Goal: Task Accomplishment & Management: Complete application form

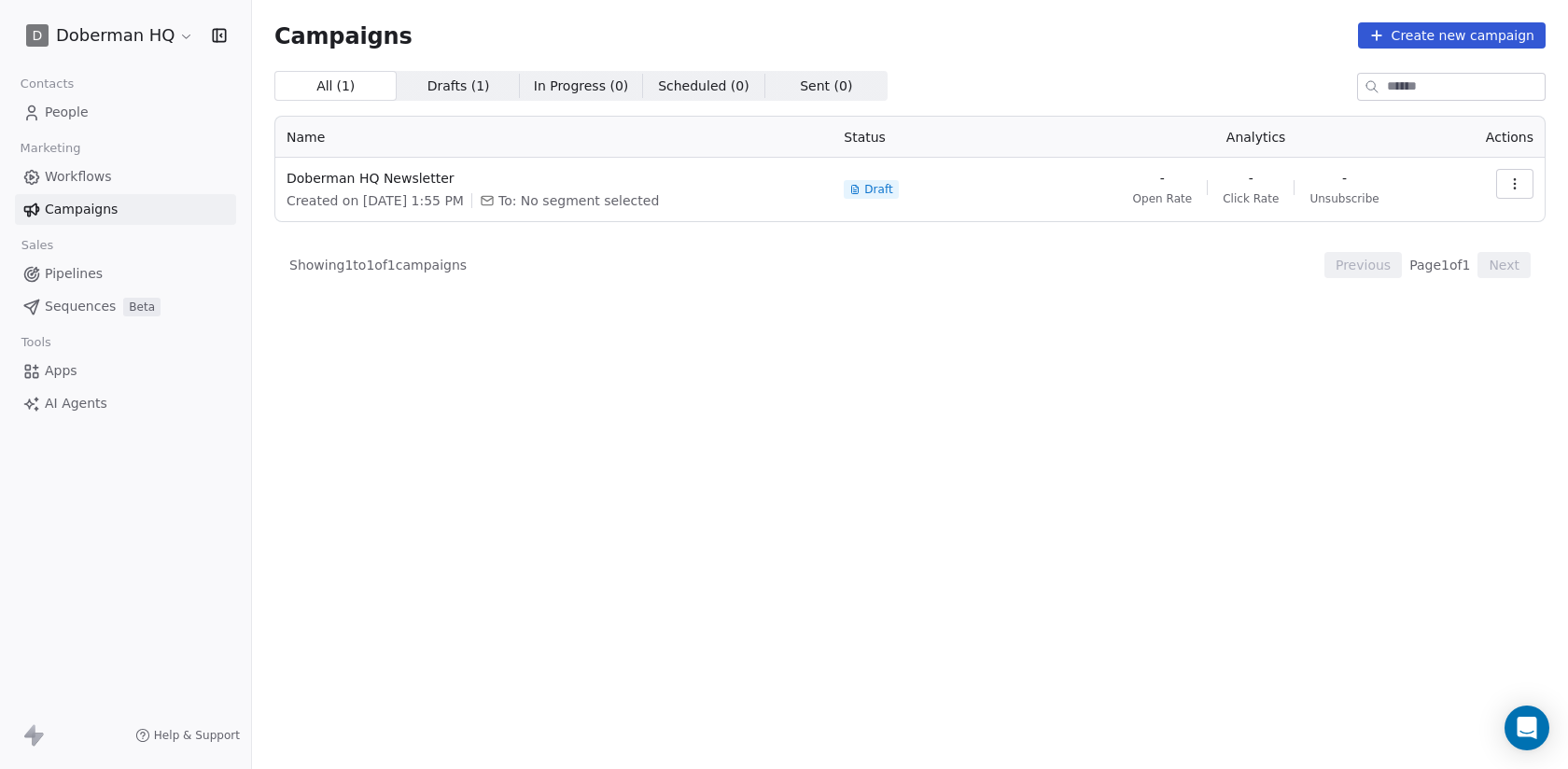
click at [168, 30] on html "D Doberman HQ Contacts People Marketing Workflows Campaigns Sales Pipelines Seq…" at bounding box center [784, 384] width 1568 height 769
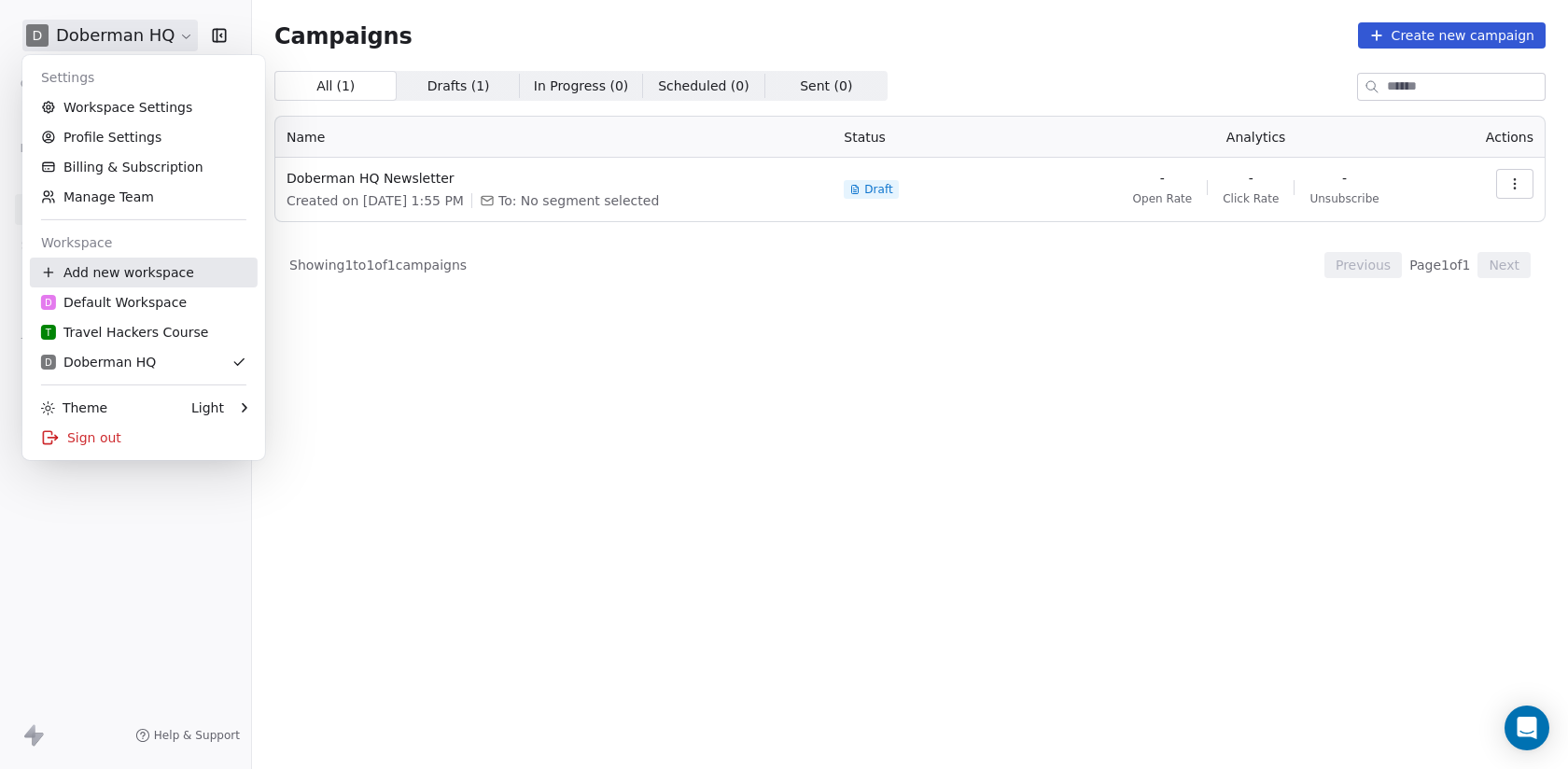
click at [180, 272] on div "Add new workspace" at bounding box center [143, 272] width 228 height 30
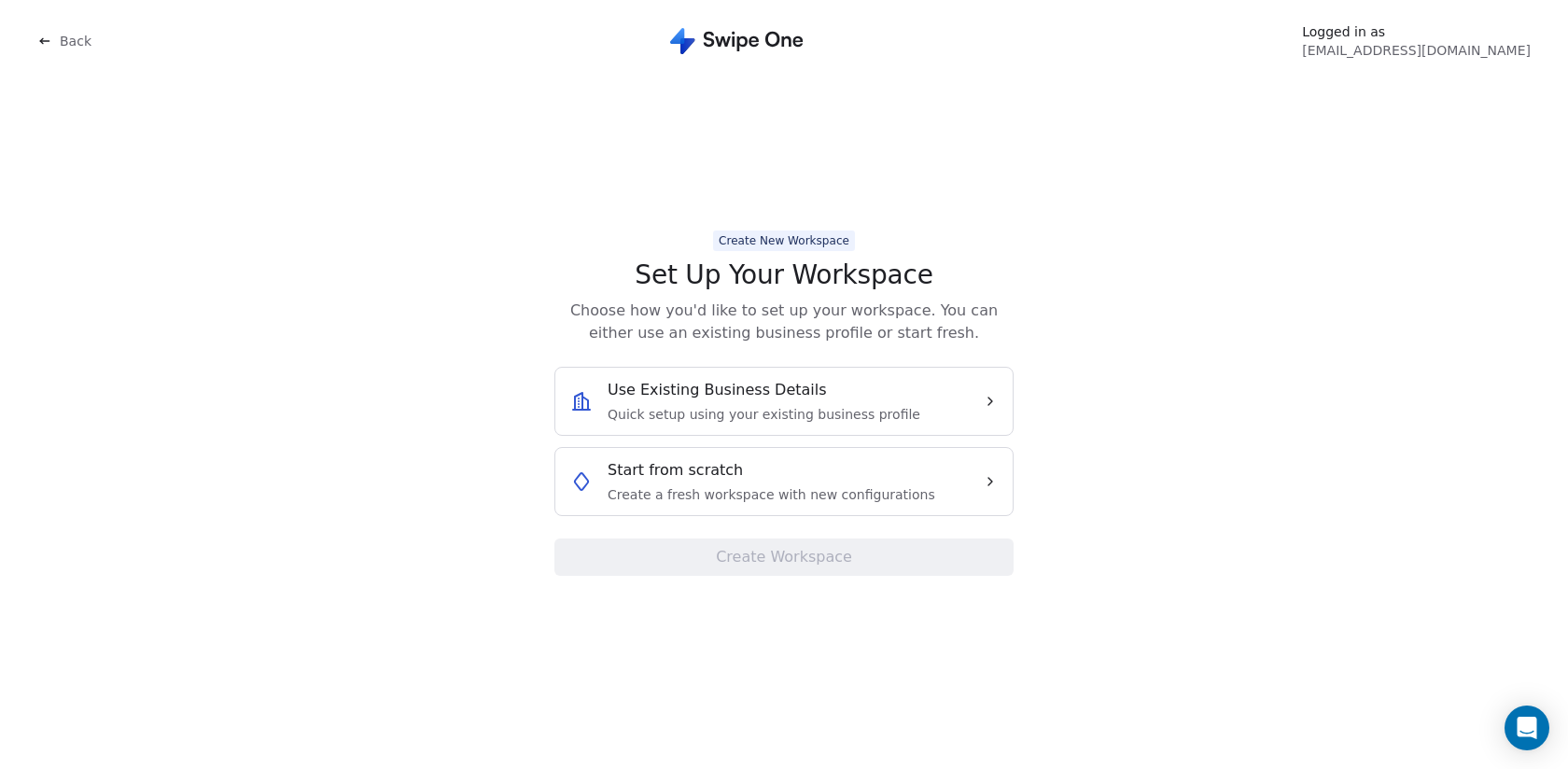
click at [863, 481] on div "Start from scratch Create a fresh workspace with new configurations" at bounding box center [771, 481] width 327 height 45
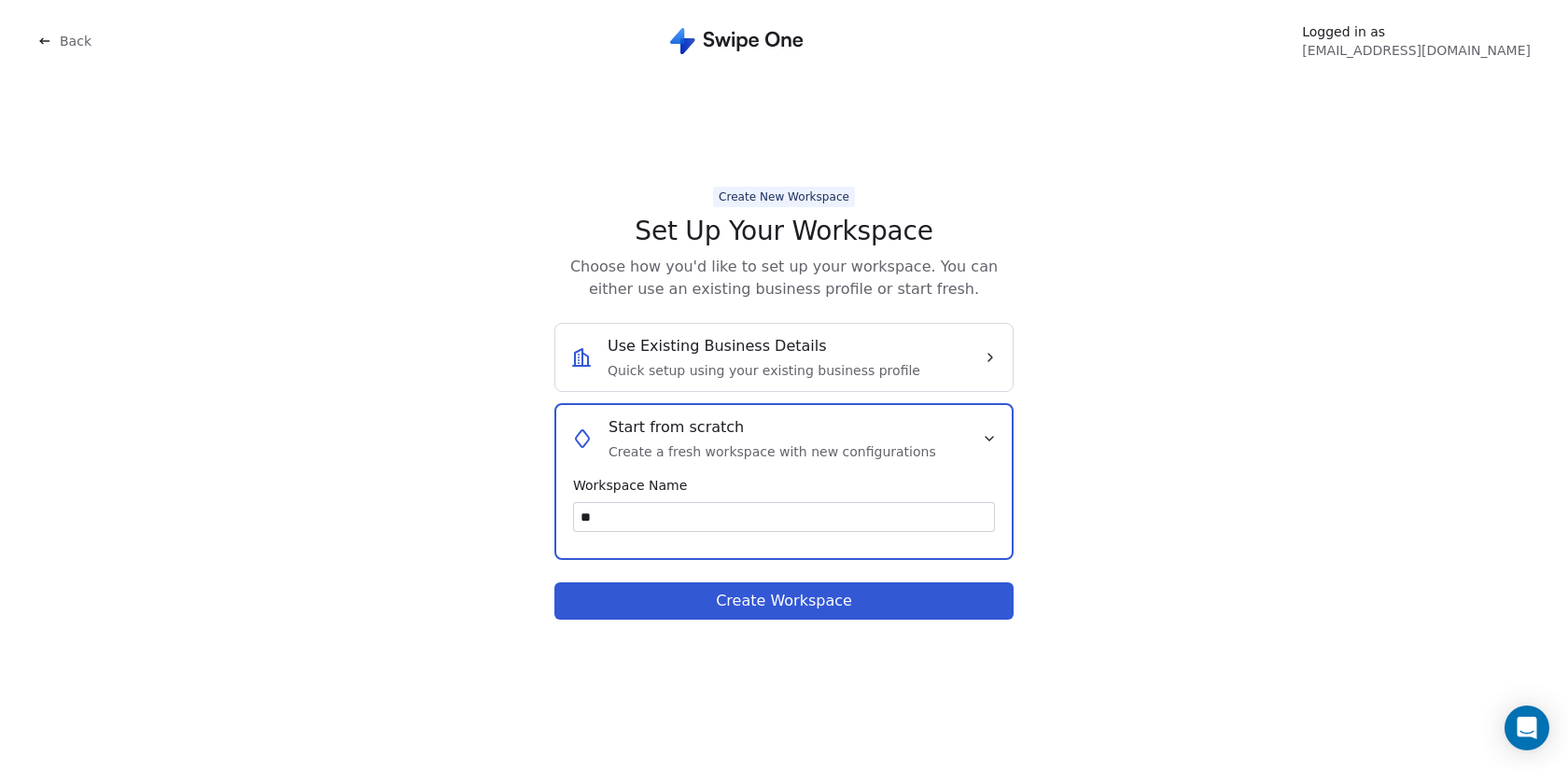
type input "*"
type input "**********"
click at [810, 598] on button "Create Workspace" at bounding box center [784, 601] width 459 height 37
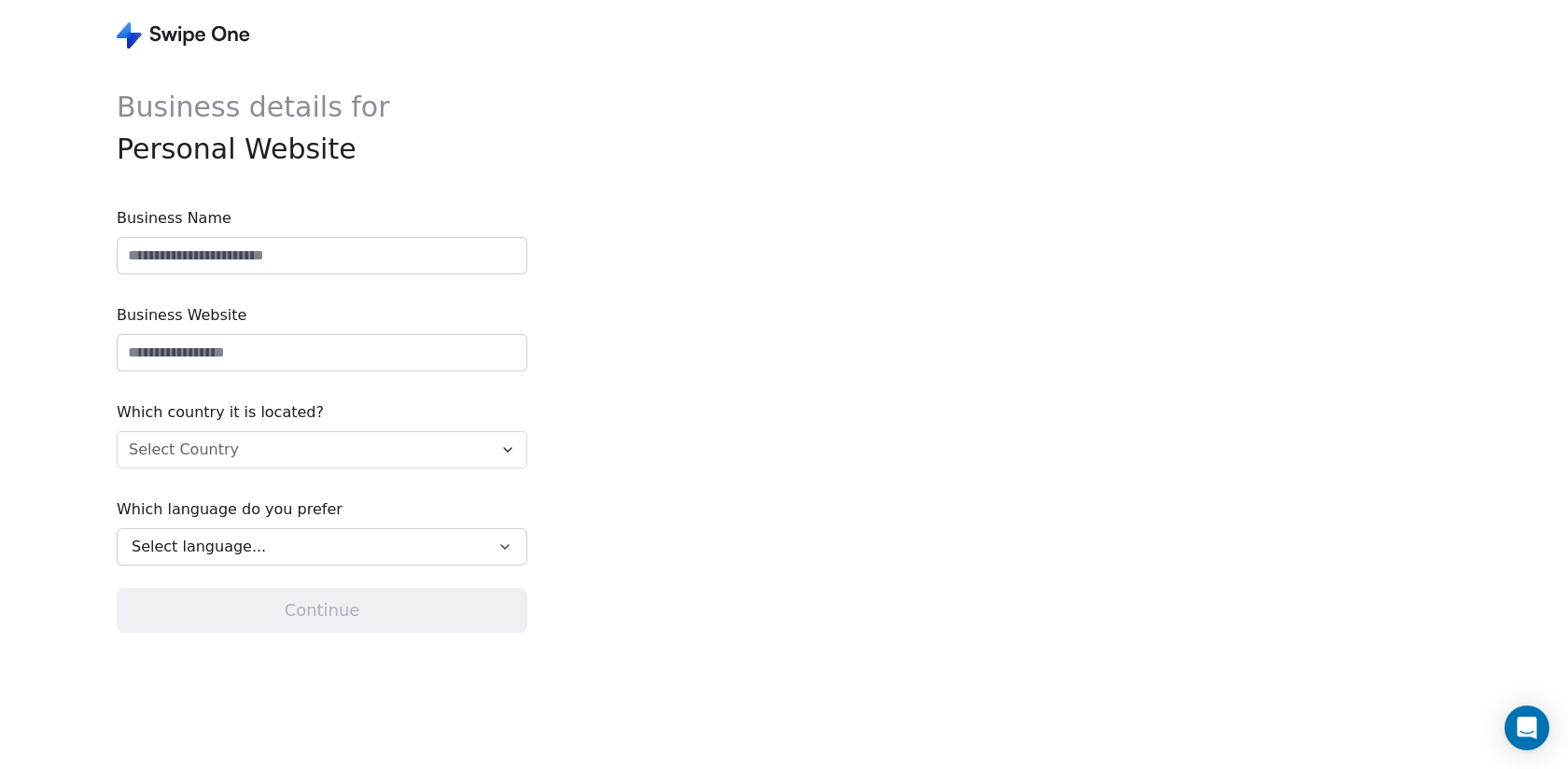
click at [289, 259] on input at bounding box center [323, 255] width 409 height 35
type input "**********"
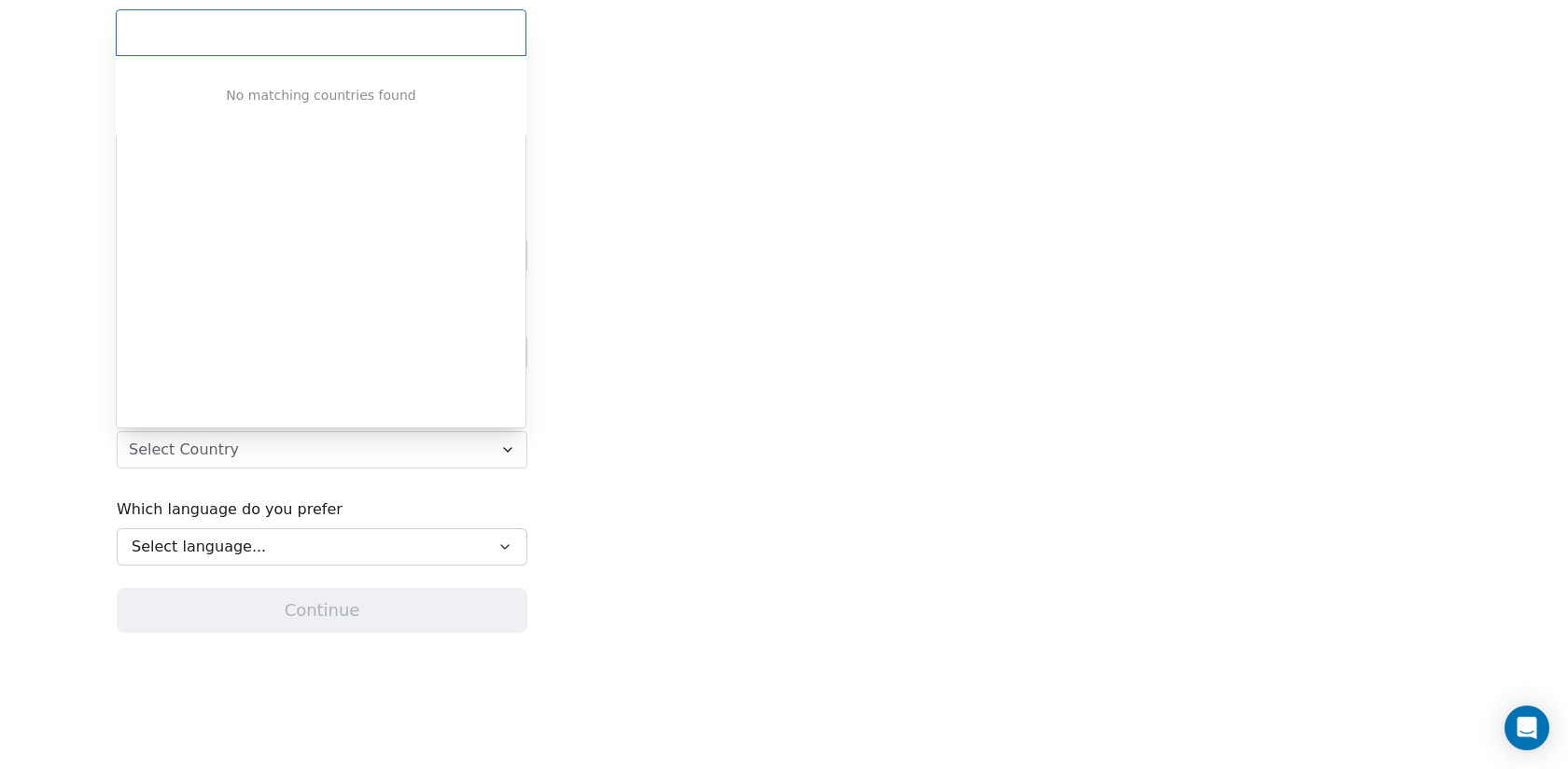
click at [295, 447] on html "**********" at bounding box center [784, 384] width 1568 height 769
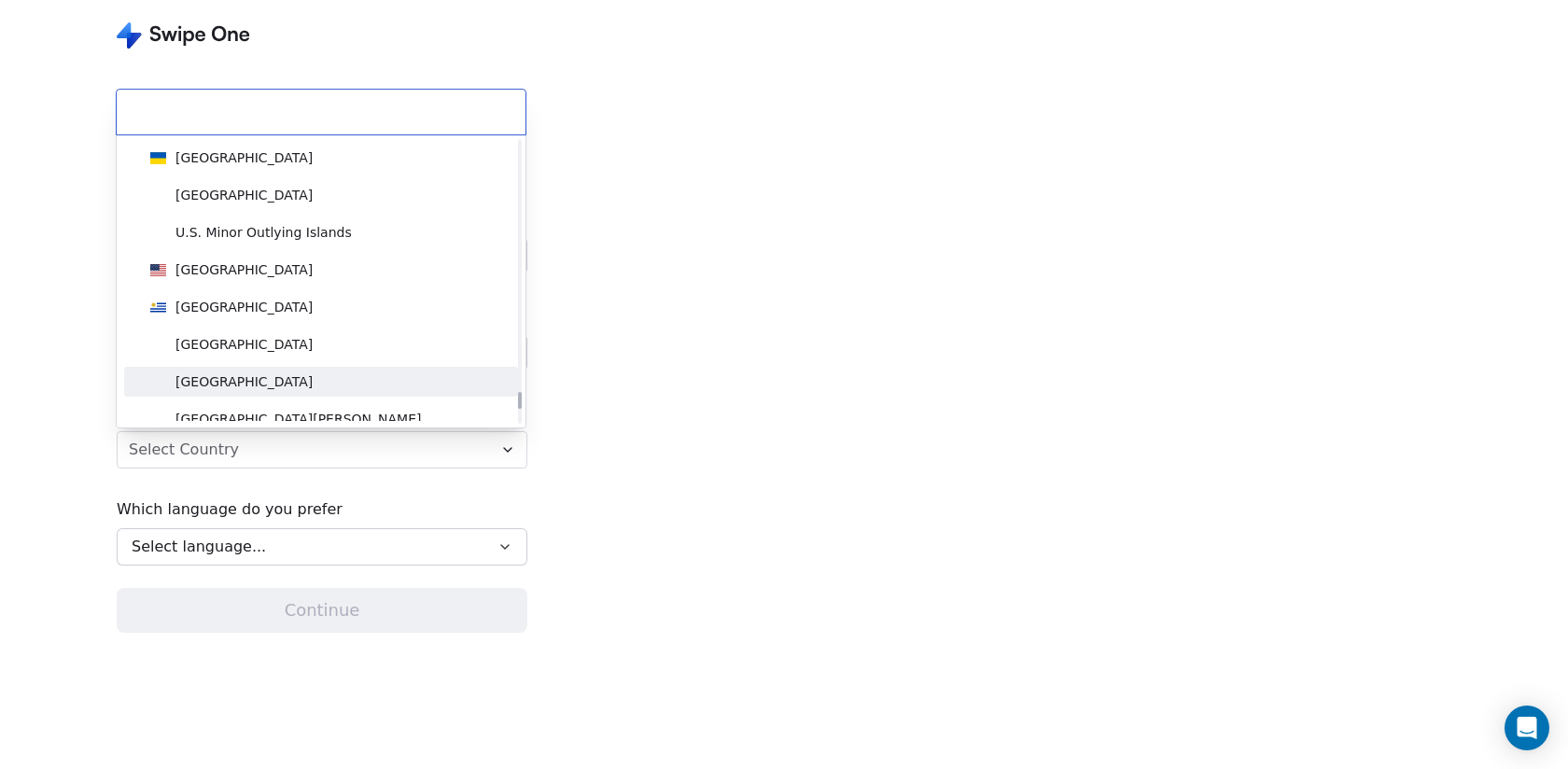
scroll to position [8537, 0]
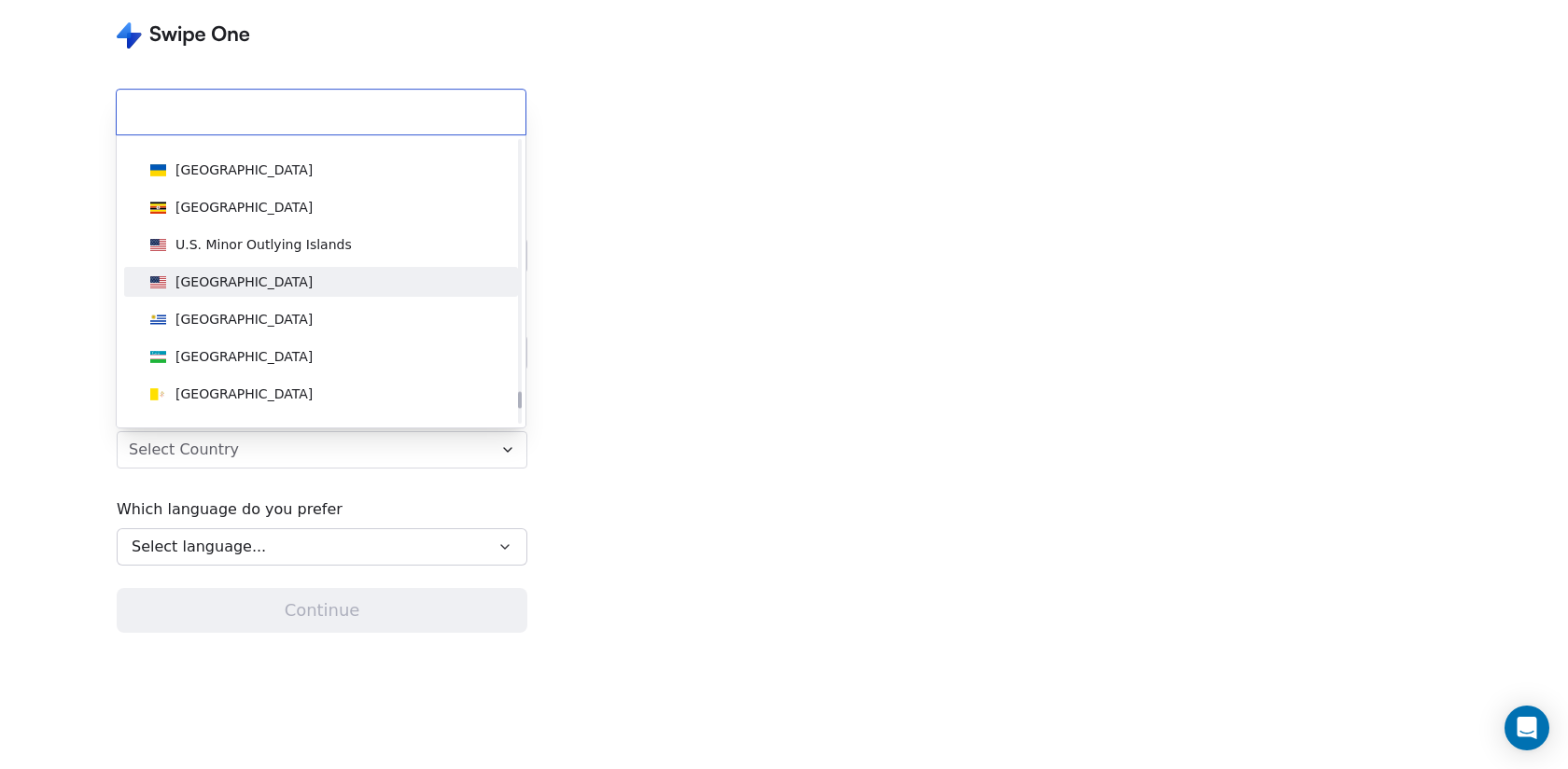
click at [274, 279] on div "[GEOGRAPHIC_DATA]" at bounding box center [321, 282] width 357 height 21
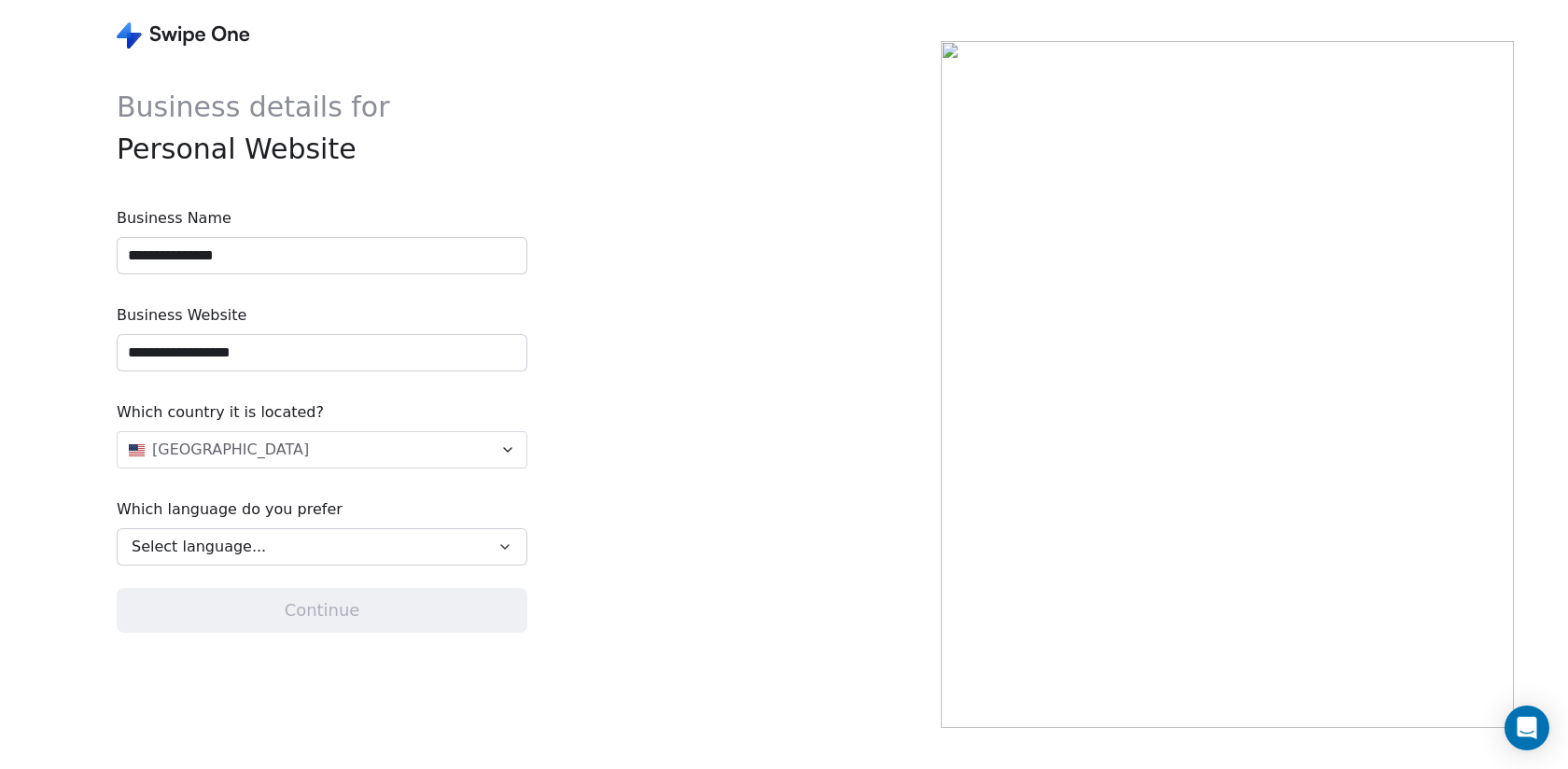
click at [287, 555] on div "Select language..." at bounding box center [308, 547] width 355 height 23
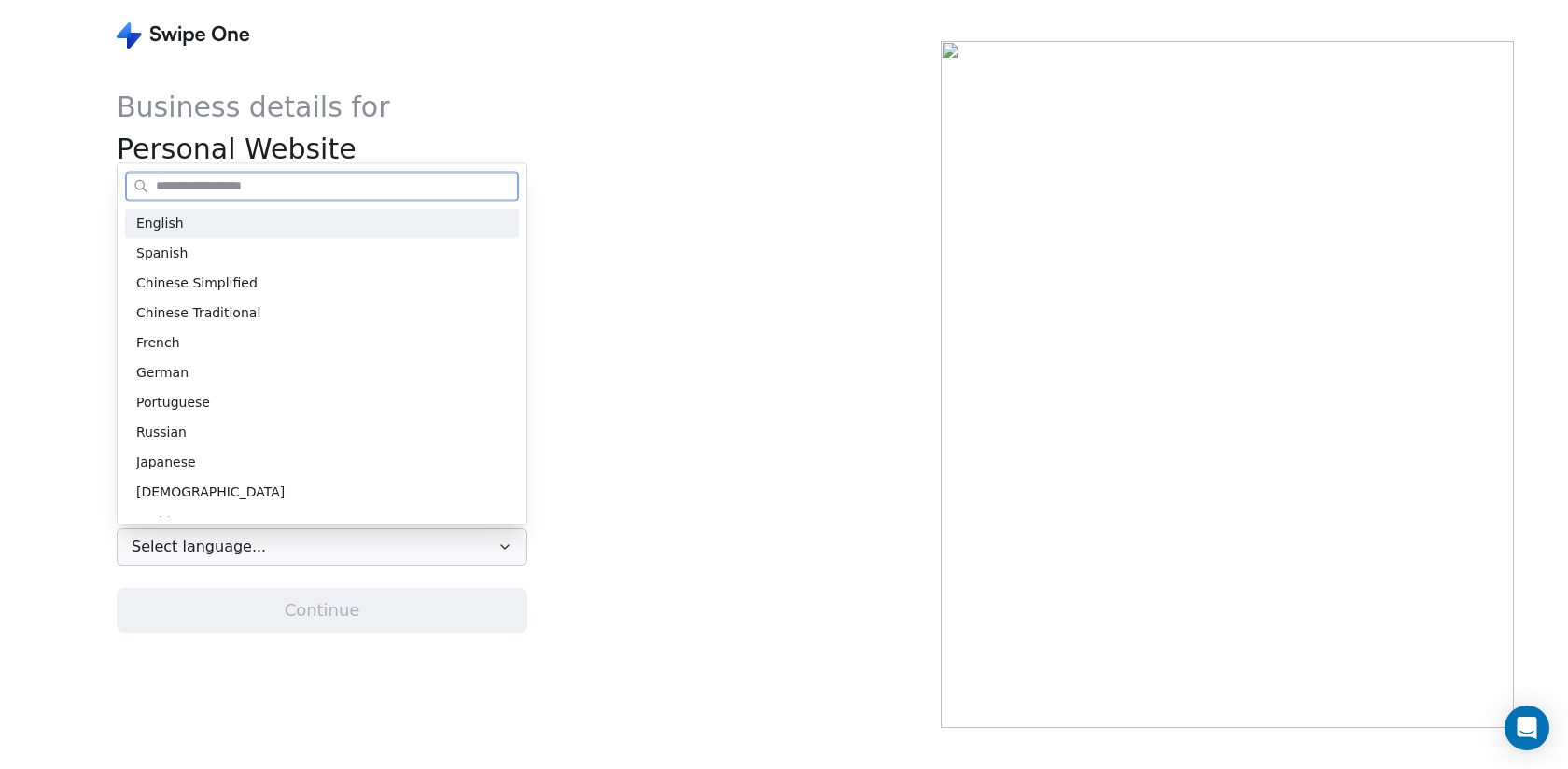
click at [307, 229] on div "English" at bounding box center [322, 224] width 371 height 20
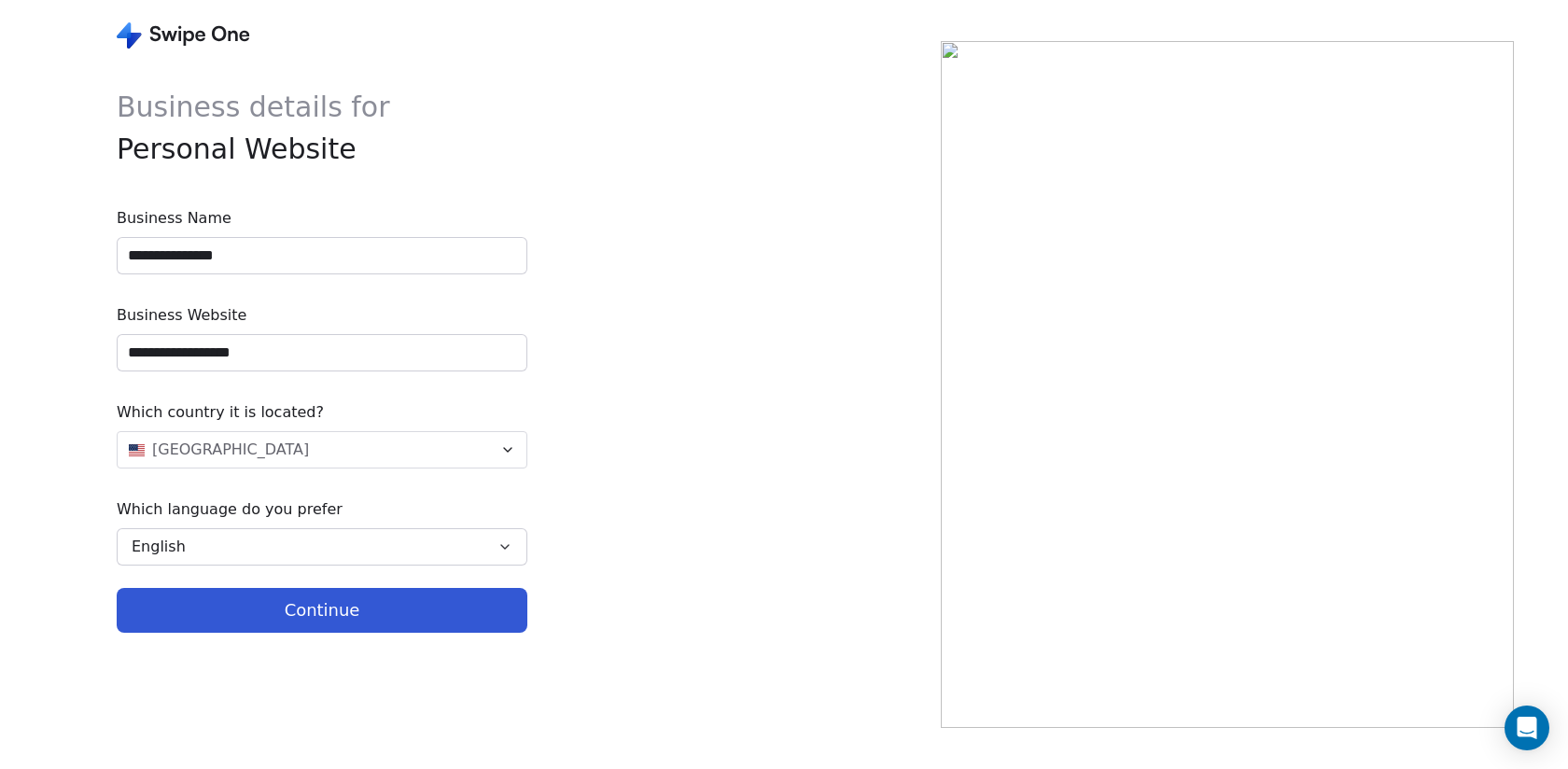
click at [352, 618] on button "Continue" at bounding box center [322, 610] width 410 height 45
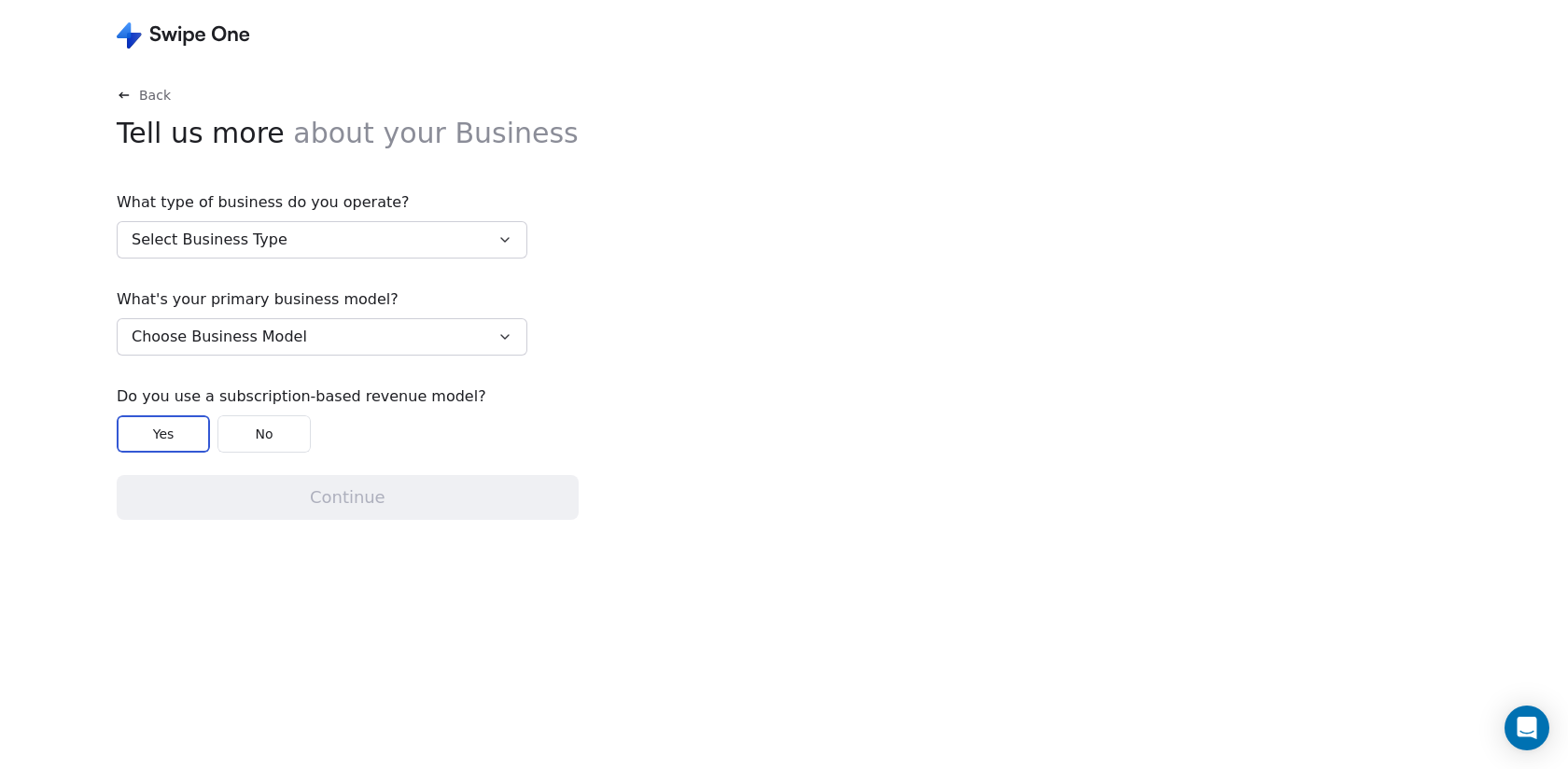
click at [336, 242] on button "Select Business Type" at bounding box center [322, 239] width 410 height 37
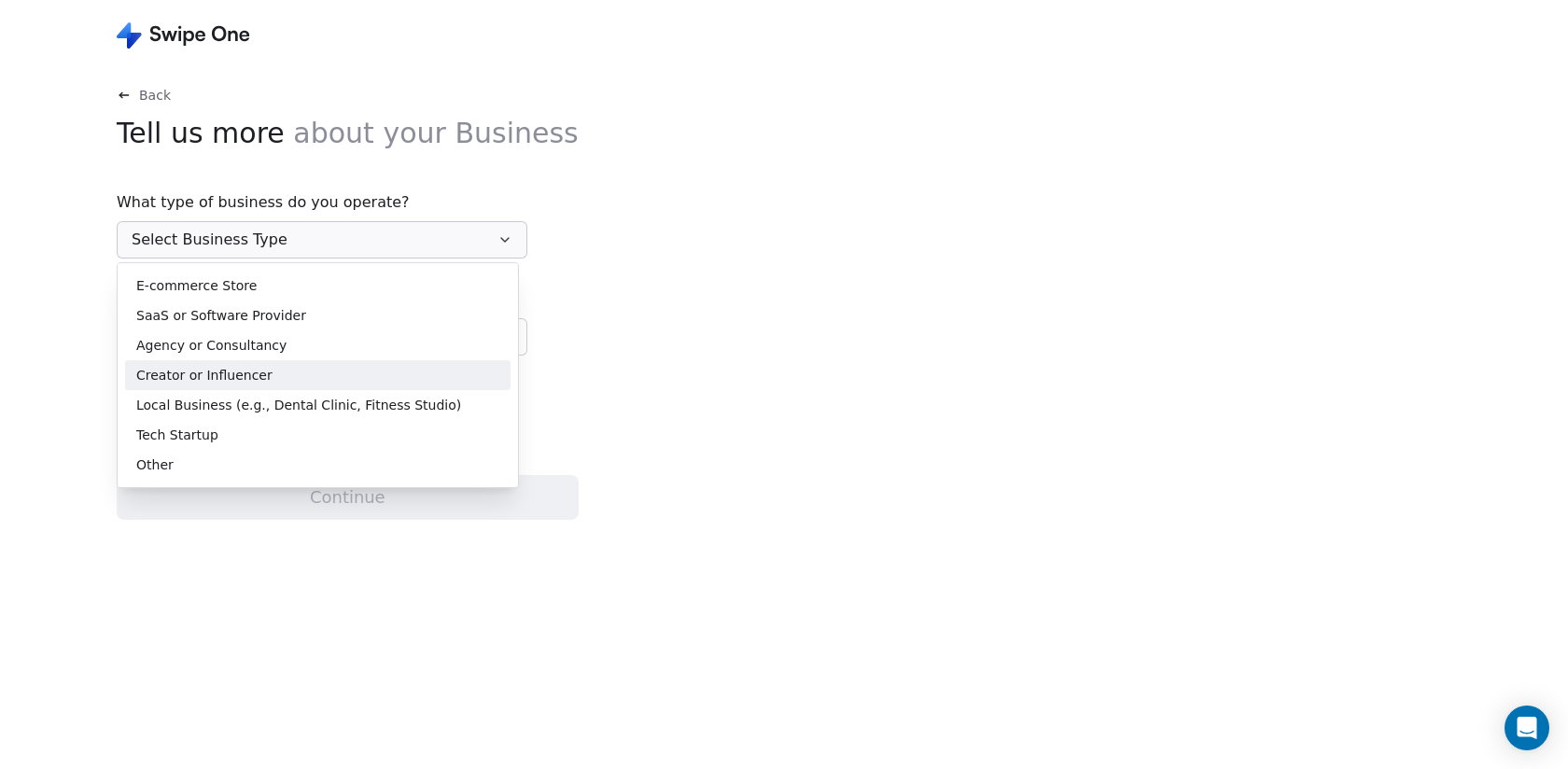
click at [314, 378] on div "Creator or Influencer" at bounding box center [317, 375] width 363 height 20
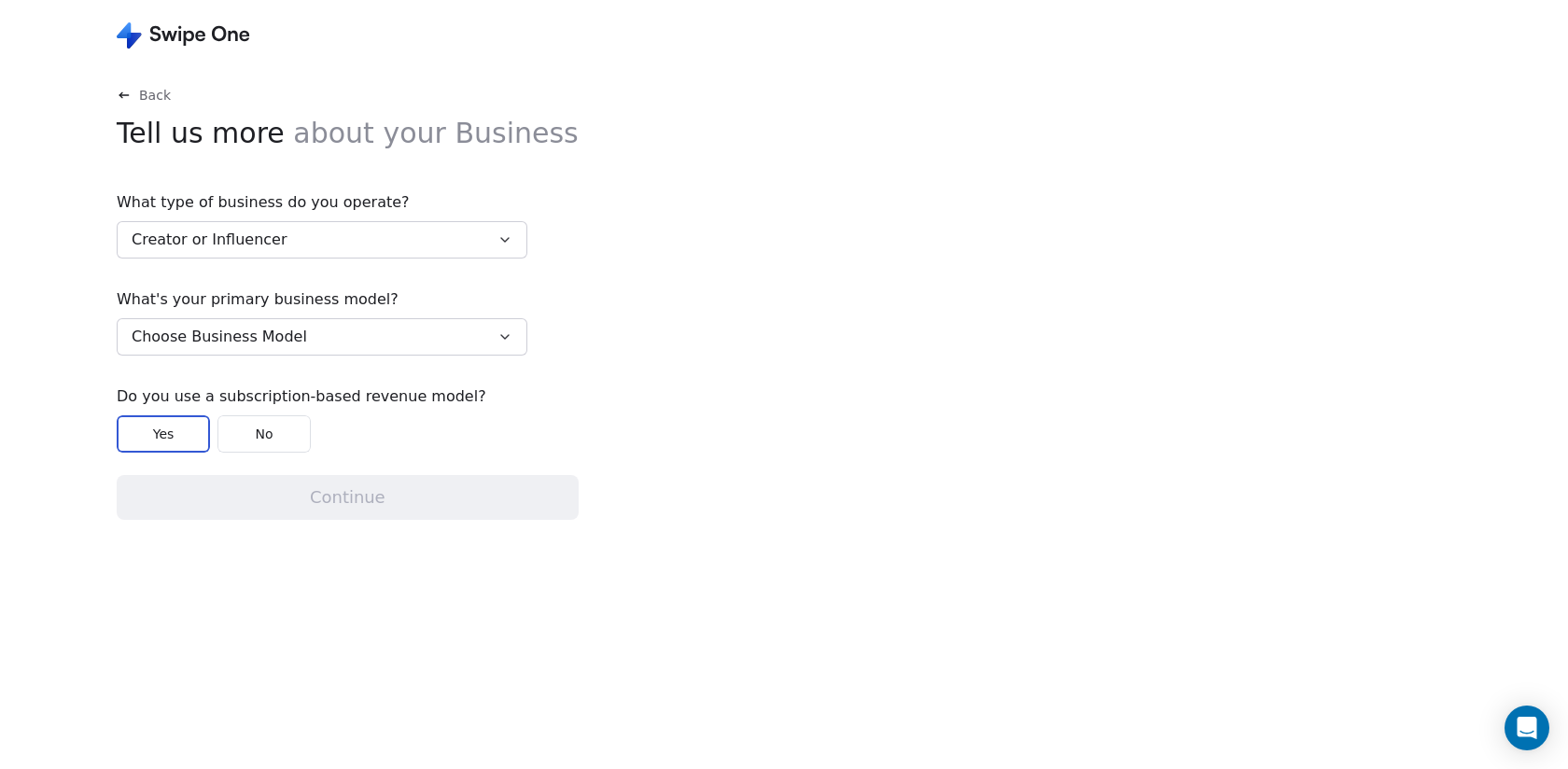
click at [274, 342] on span "Choose Business Model" at bounding box center [219, 337] width 175 height 23
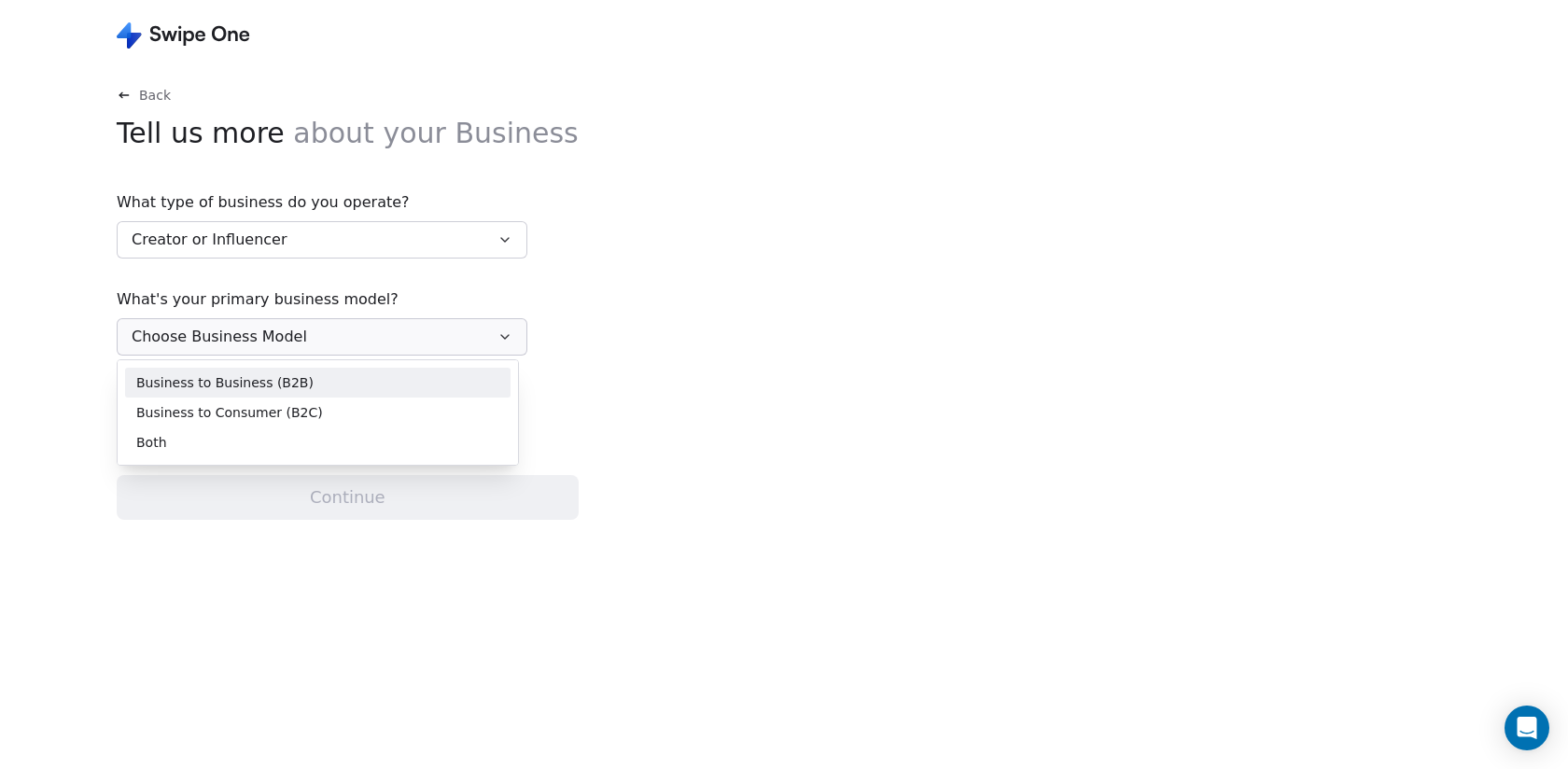
click at [282, 393] on div "Business to Business (B2B)" at bounding box center [317, 382] width 386 height 30
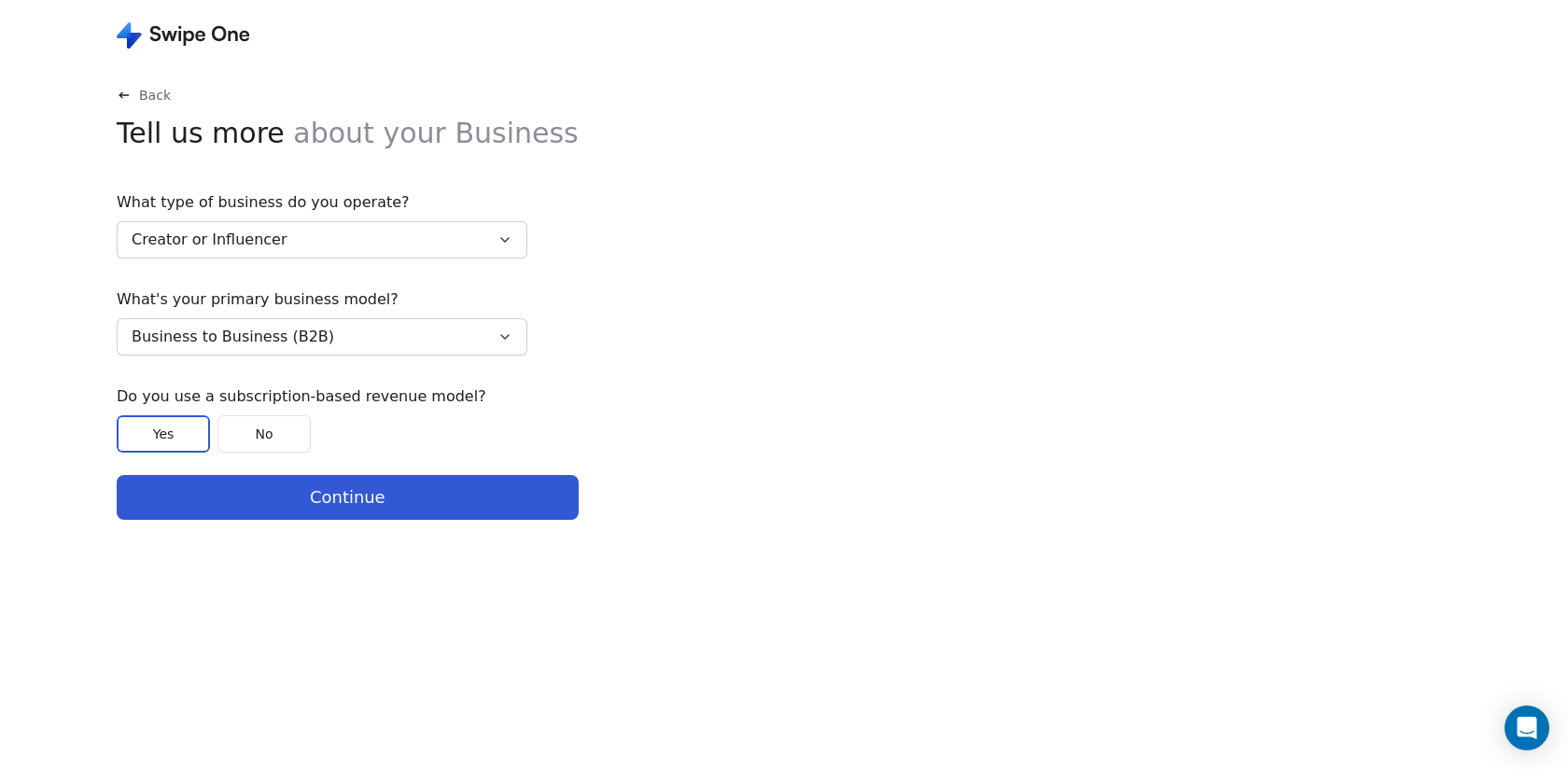
click at [349, 343] on button "Business to Business (B2B)" at bounding box center [322, 336] width 410 height 37
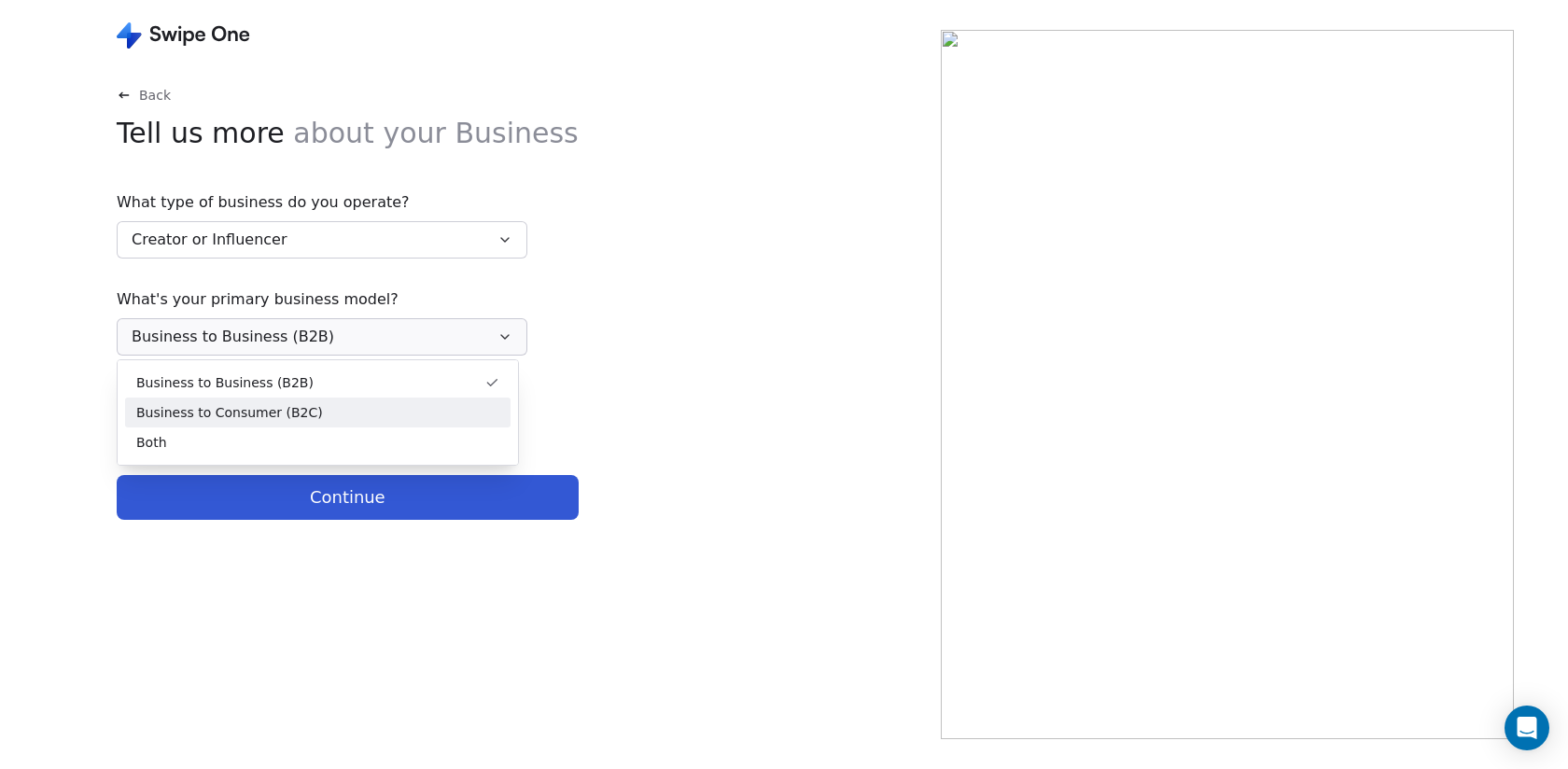
click at [300, 408] on span "Business to Consumer (B2C)" at bounding box center [229, 413] width 187 height 20
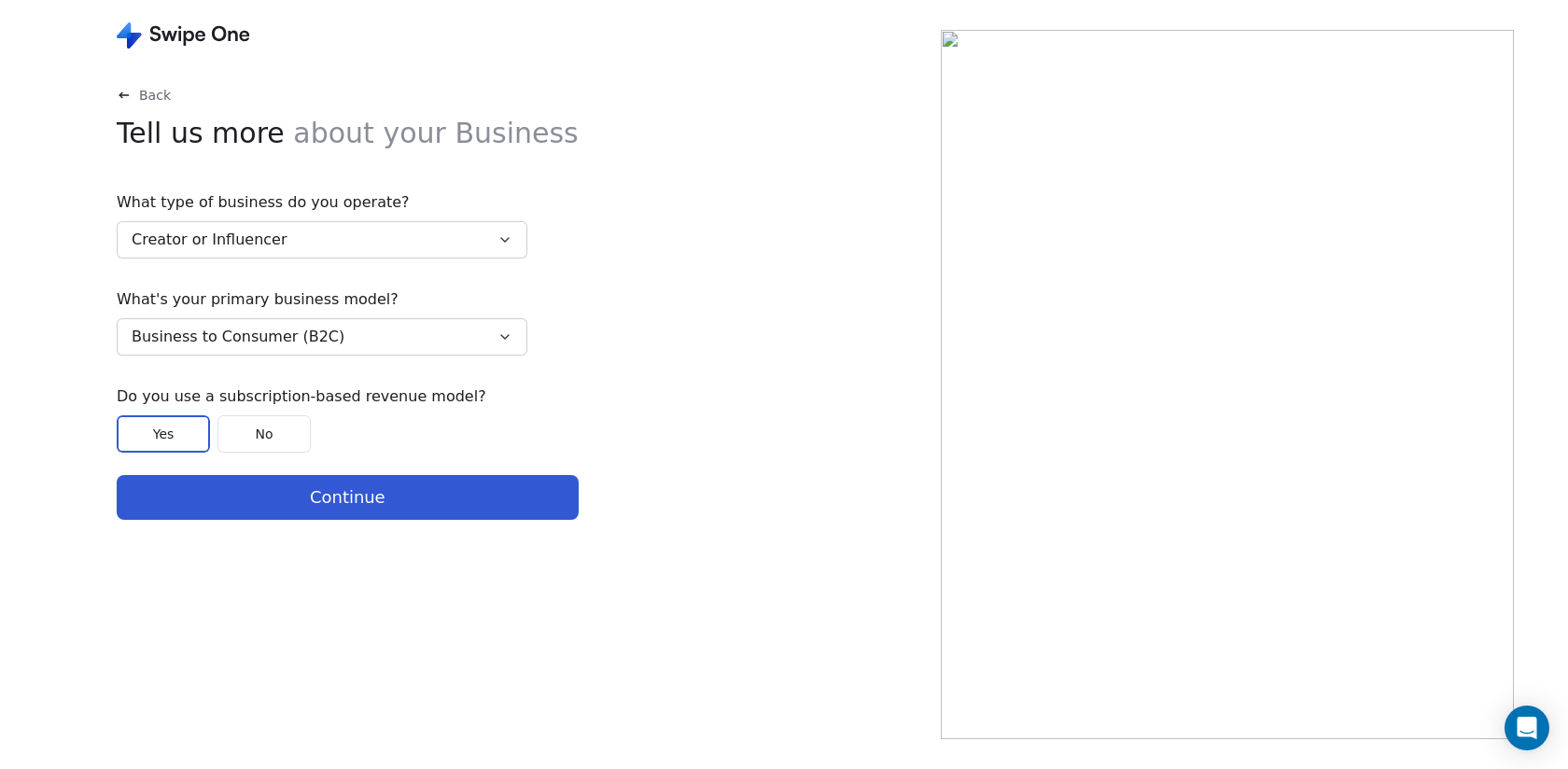
click at [349, 331] on button "Business to Consumer (B2C)" at bounding box center [322, 336] width 410 height 37
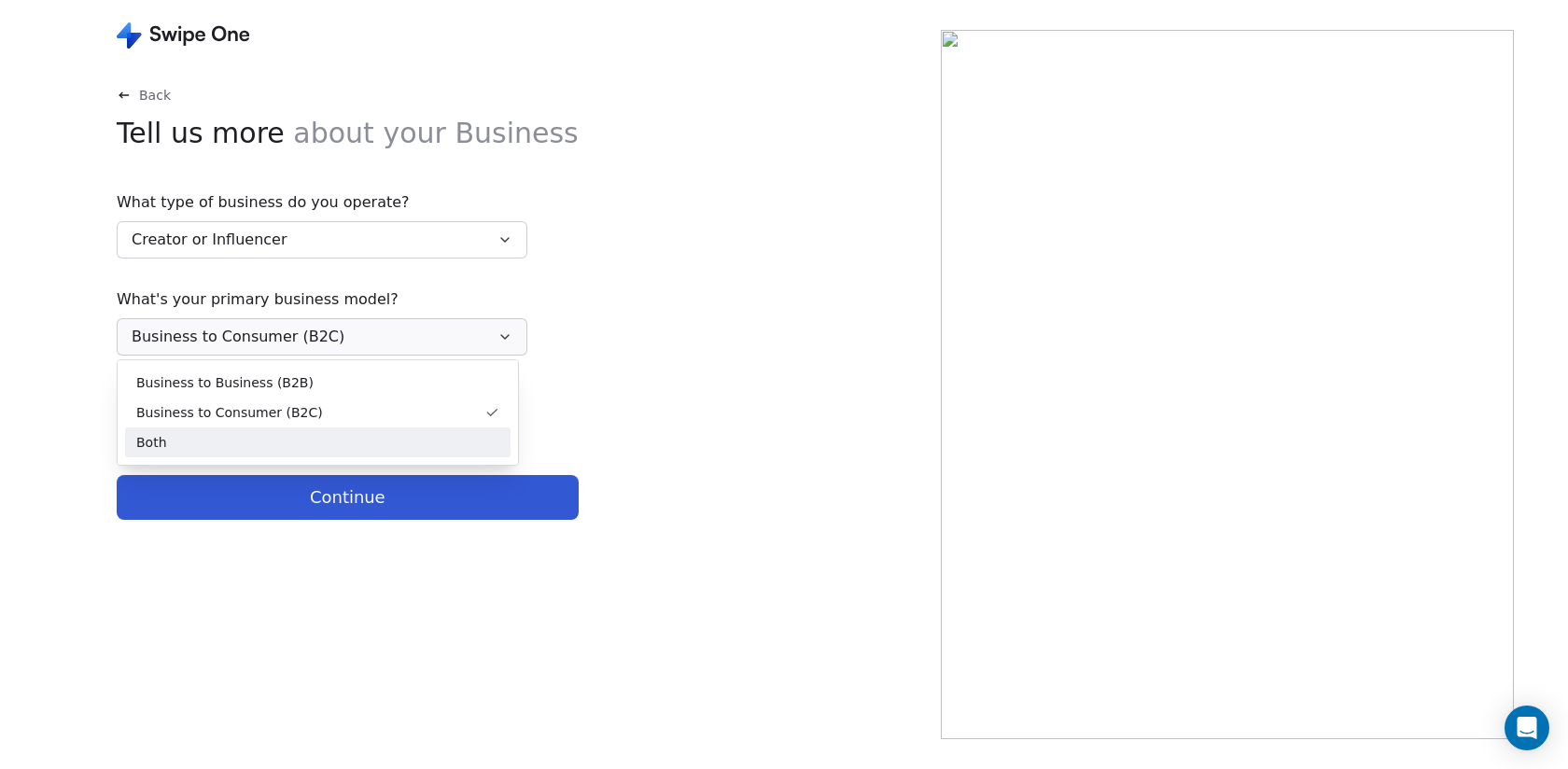
click at [263, 444] on div "Both" at bounding box center [317, 443] width 363 height 20
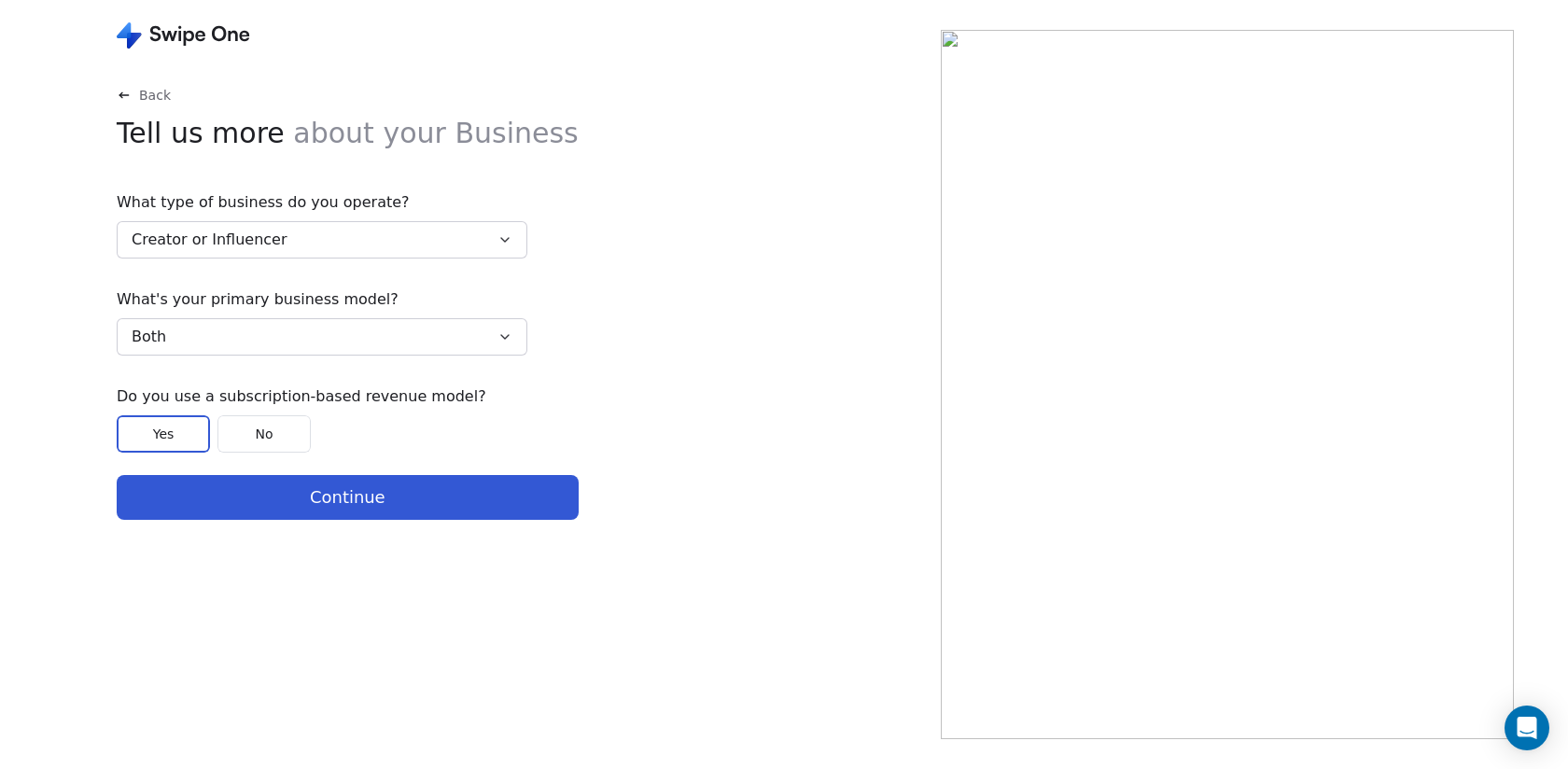
click at [271, 435] on button "No" at bounding box center [264, 433] width 93 height 37
click at [344, 496] on button "Continue" at bounding box center [347, 497] width 462 height 45
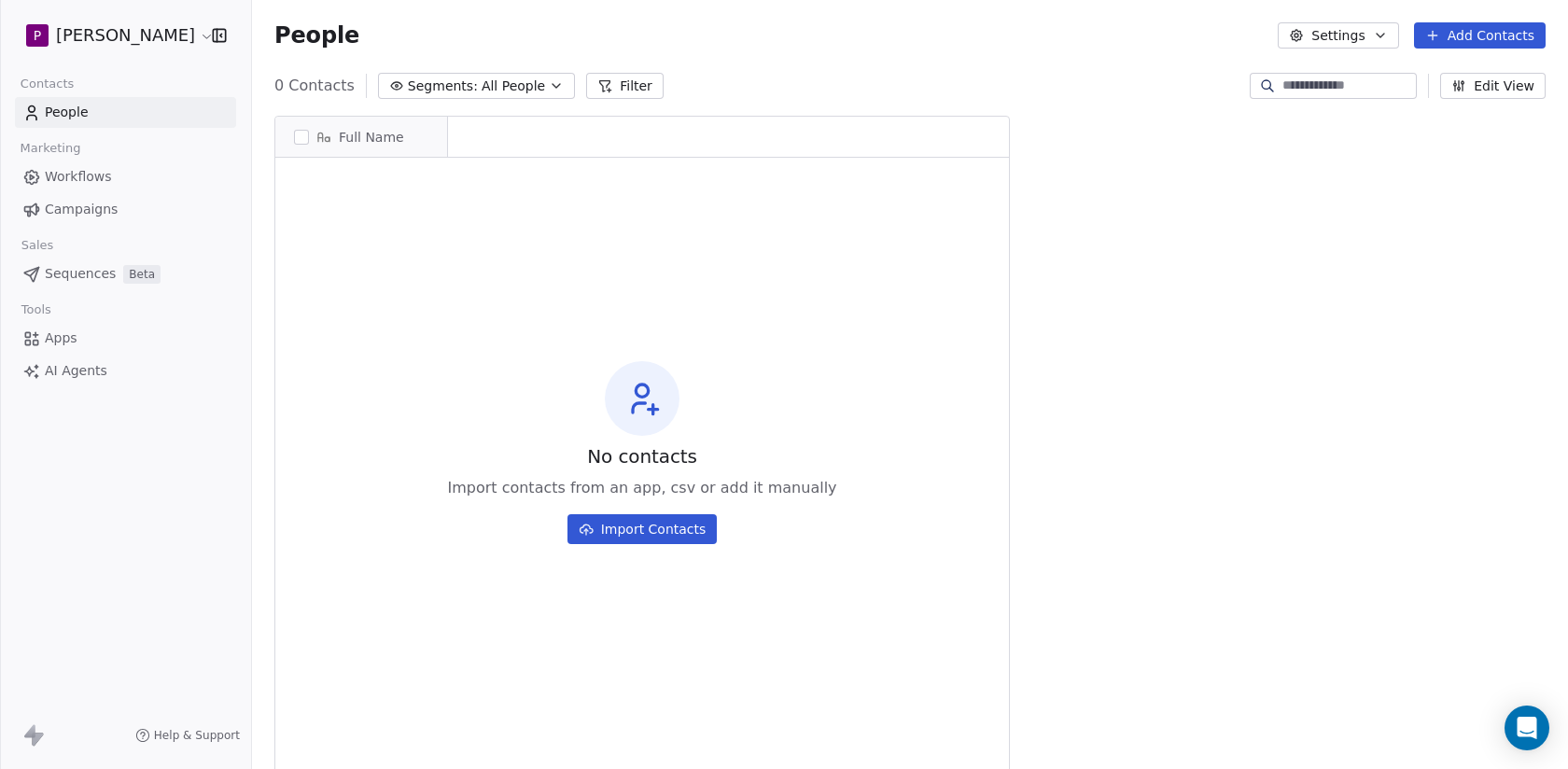
scroll to position [677, 1317]
